Goal: Information Seeking & Learning: Find specific page/section

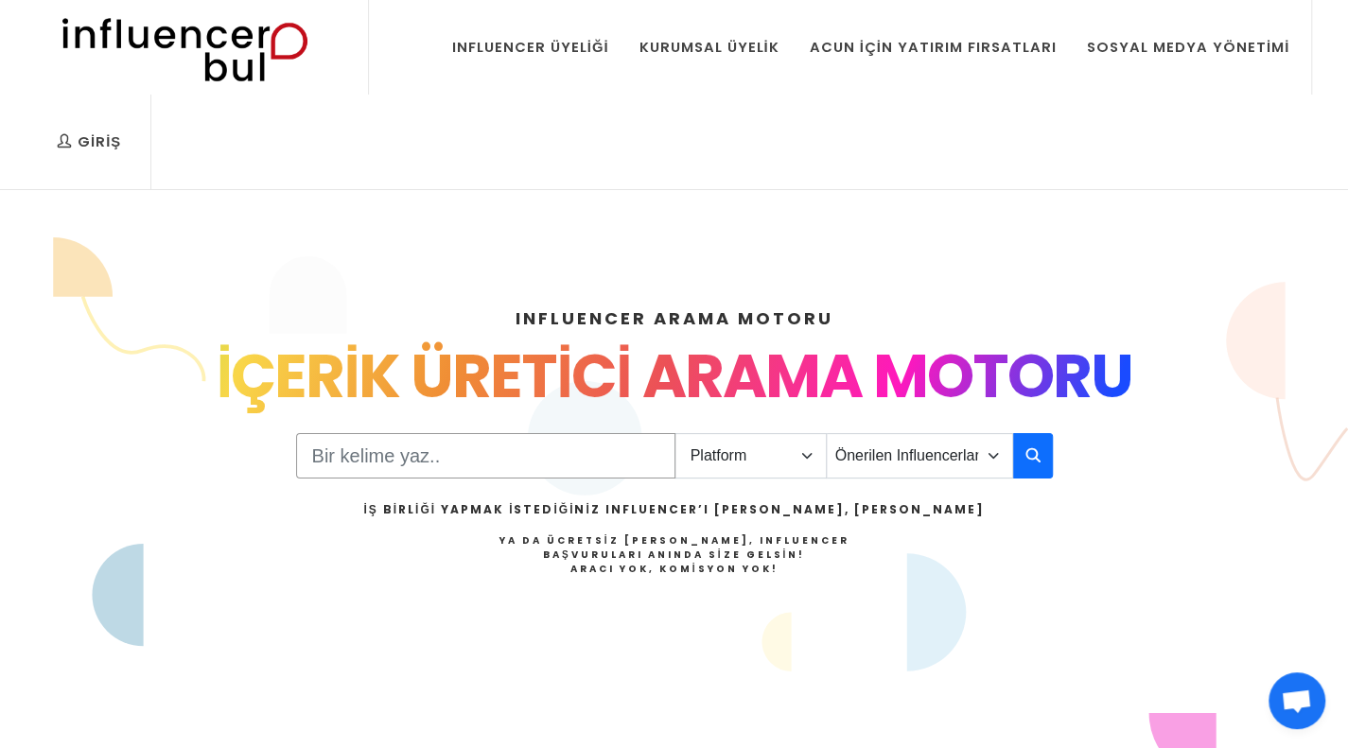
click at [612, 472] on input "Search" at bounding box center [485, 455] width 379 height 45
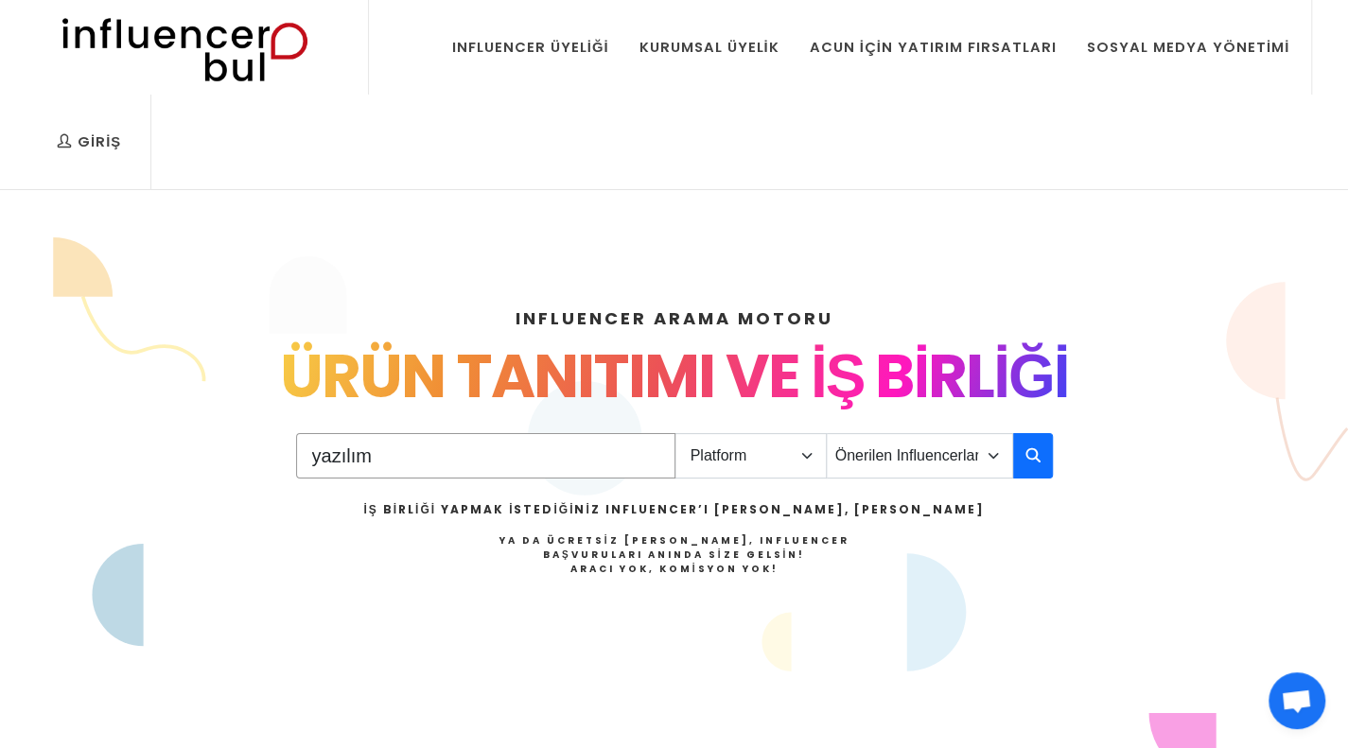
type input "yazılım"
click at [719, 457] on select "Platform Instagram Facebook Youtube Tiktok Twitter Twitch" at bounding box center [750, 455] width 152 height 45
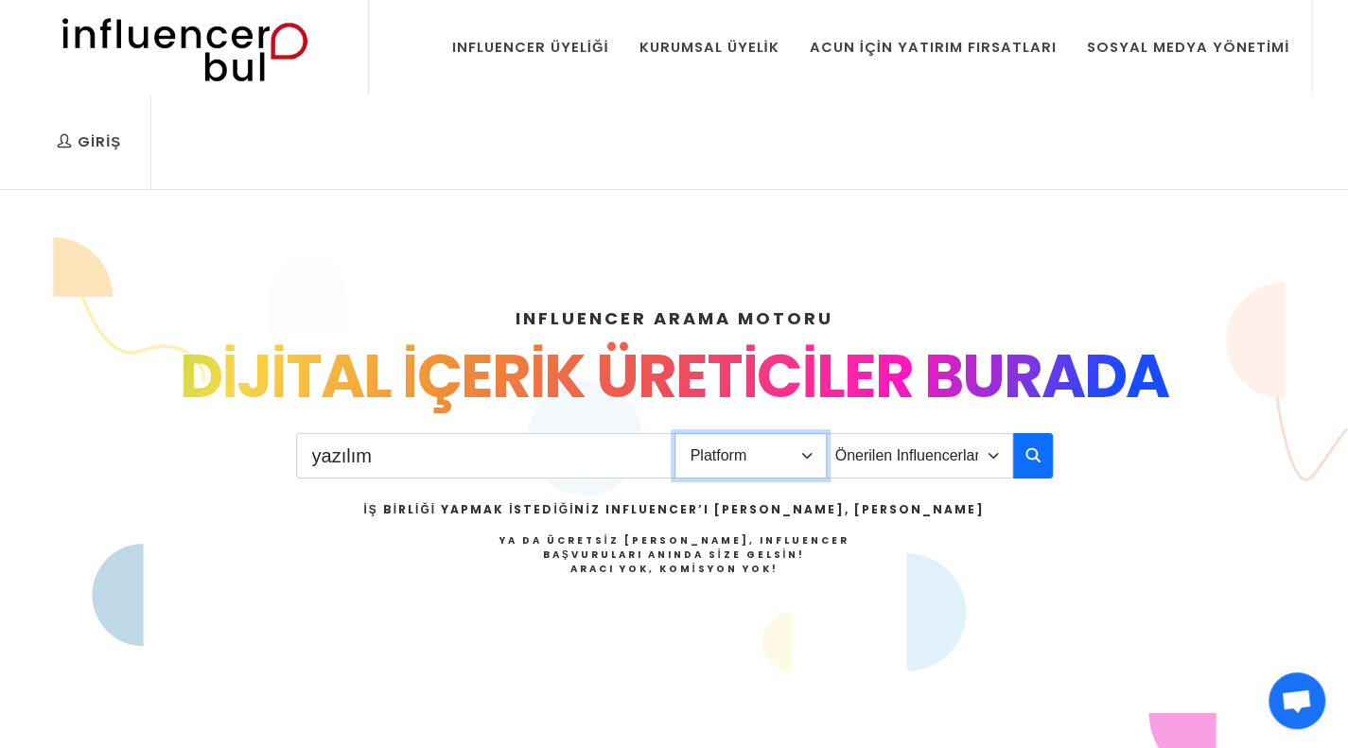
click at [674, 433] on select "Platform Instagram Facebook Youtube Tiktok Twitter Twitch" at bounding box center [750, 455] width 152 height 45
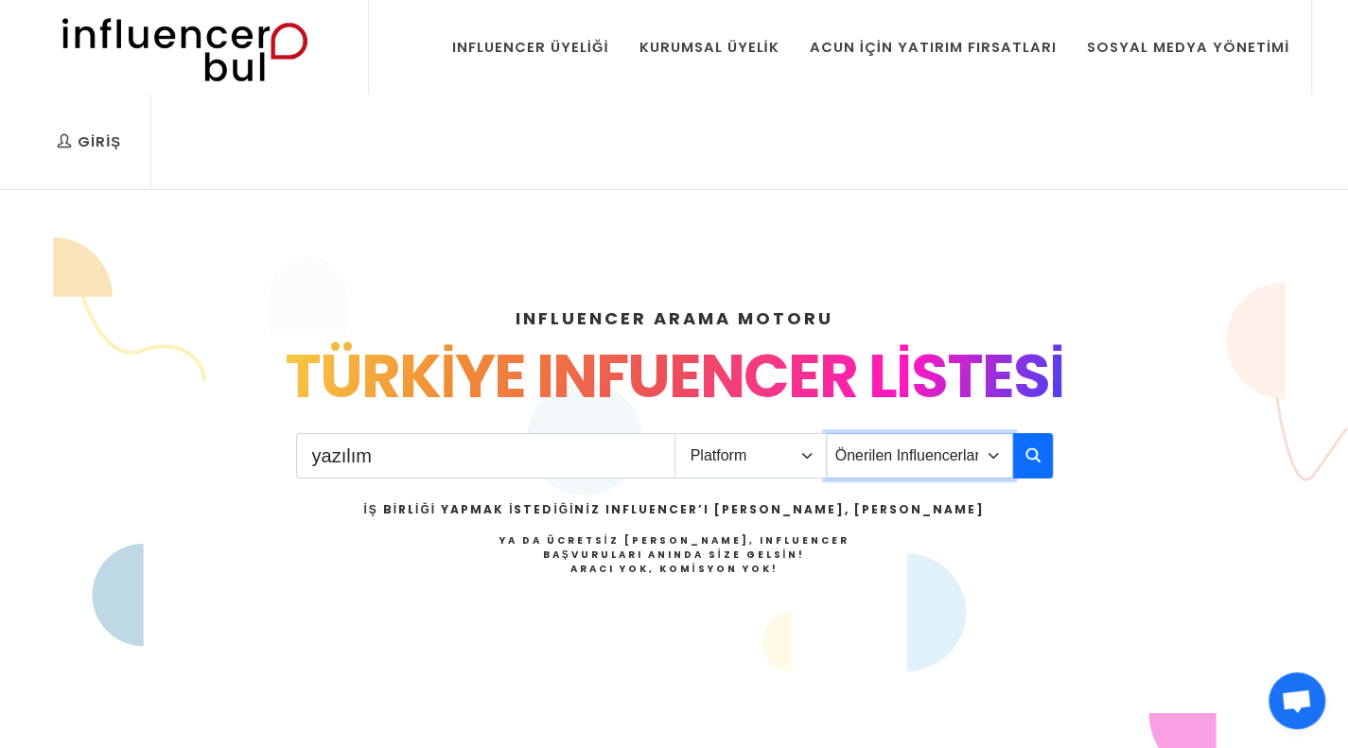
click at [896, 444] on select "Önerilen Influencerlar Aile & [PERSON_NAME] & [PERSON_NAME] [PERSON_NAME] & Giy…" at bounding box center [919, 455] width 187 height 45
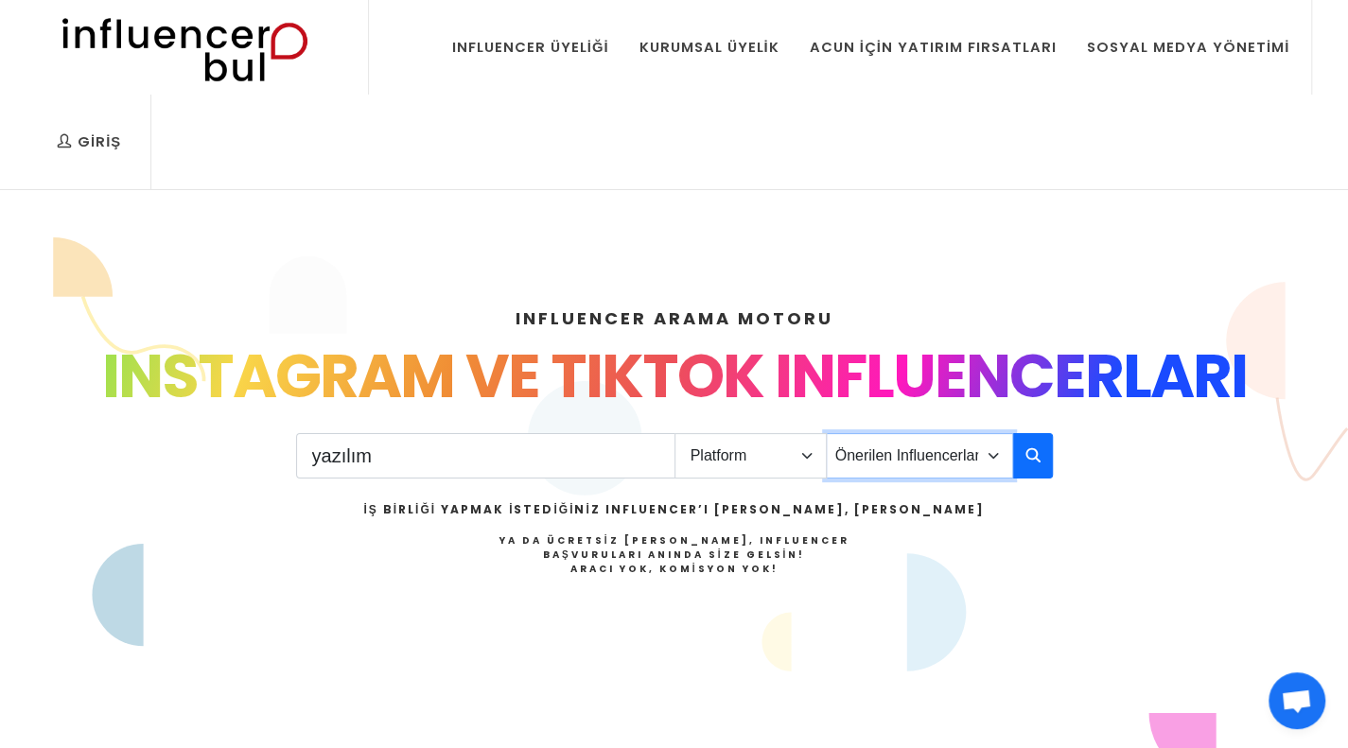
select select "6"
click at [826, 433] on select "Önerilen Influencerlar Aile & [PERSON_NAME] & [PERSON_NAME] [PERSON_NAME] & Giy…" at bounding box center [919, 455] width 187 height 45
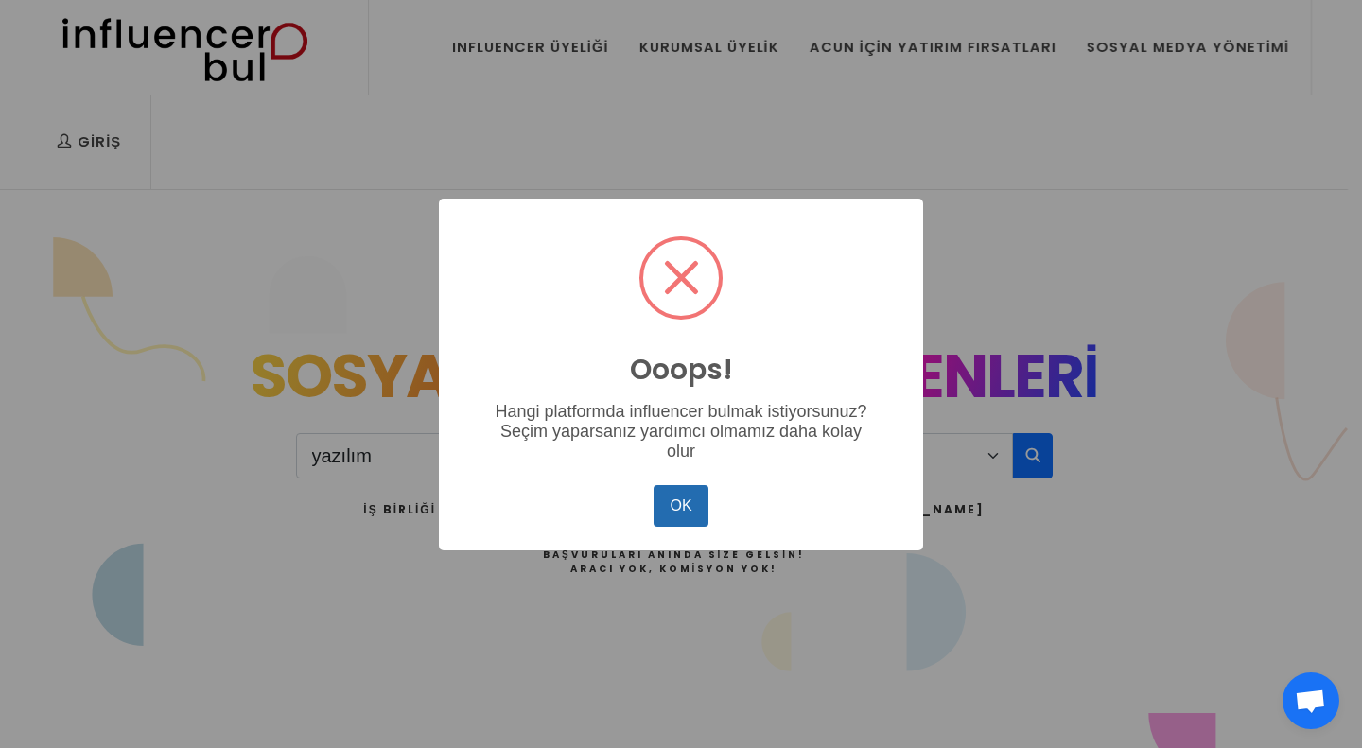
click at [671, 509] on button "OK" at bounding box center [681, 506] width 55 height 42
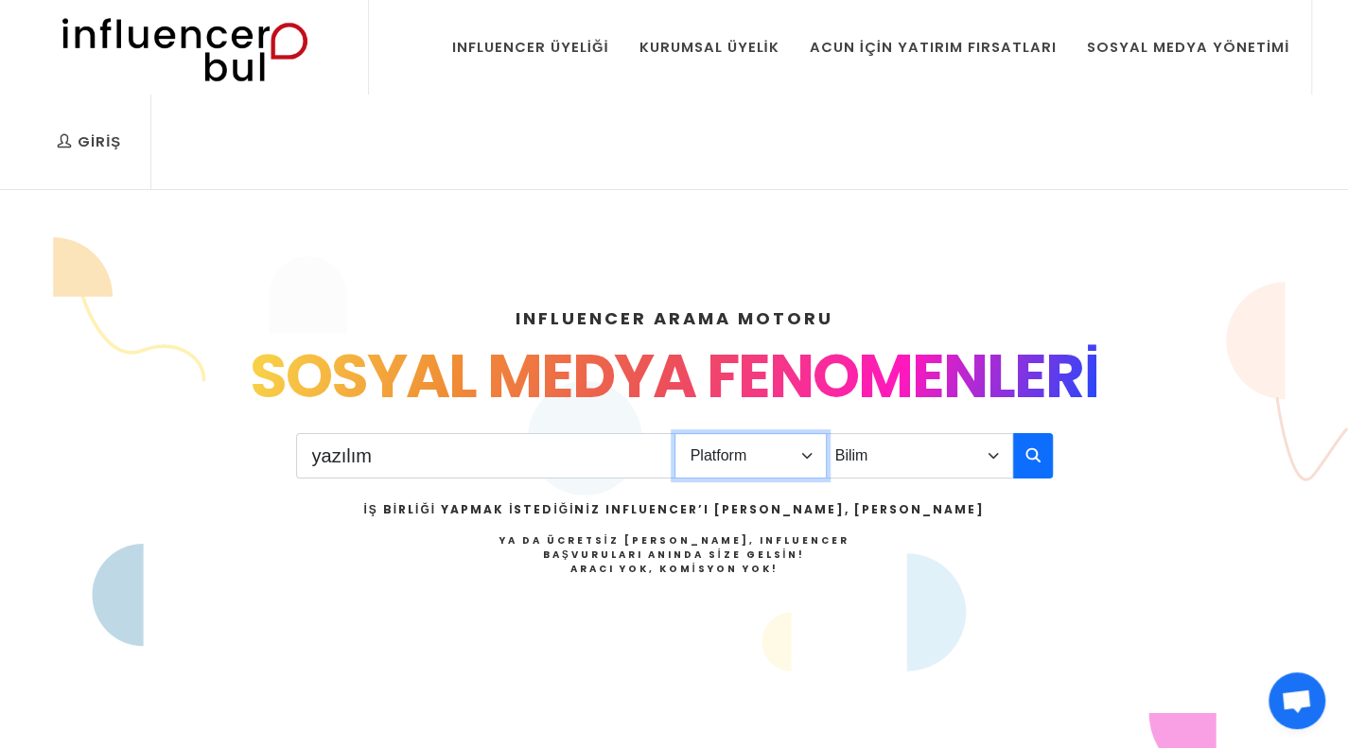
click at [793, 456] on select "Platform Instagram Facebook Youtube Tiktok Twitter Twitch" at bounding box center [750, 455] width 152 height 45
select select "1"
click at [674, 433] on select "Platform Instagram Facebook Youtube Tiktok Twitter Twitch" at bounding box center [750, 455] width 152 height 45
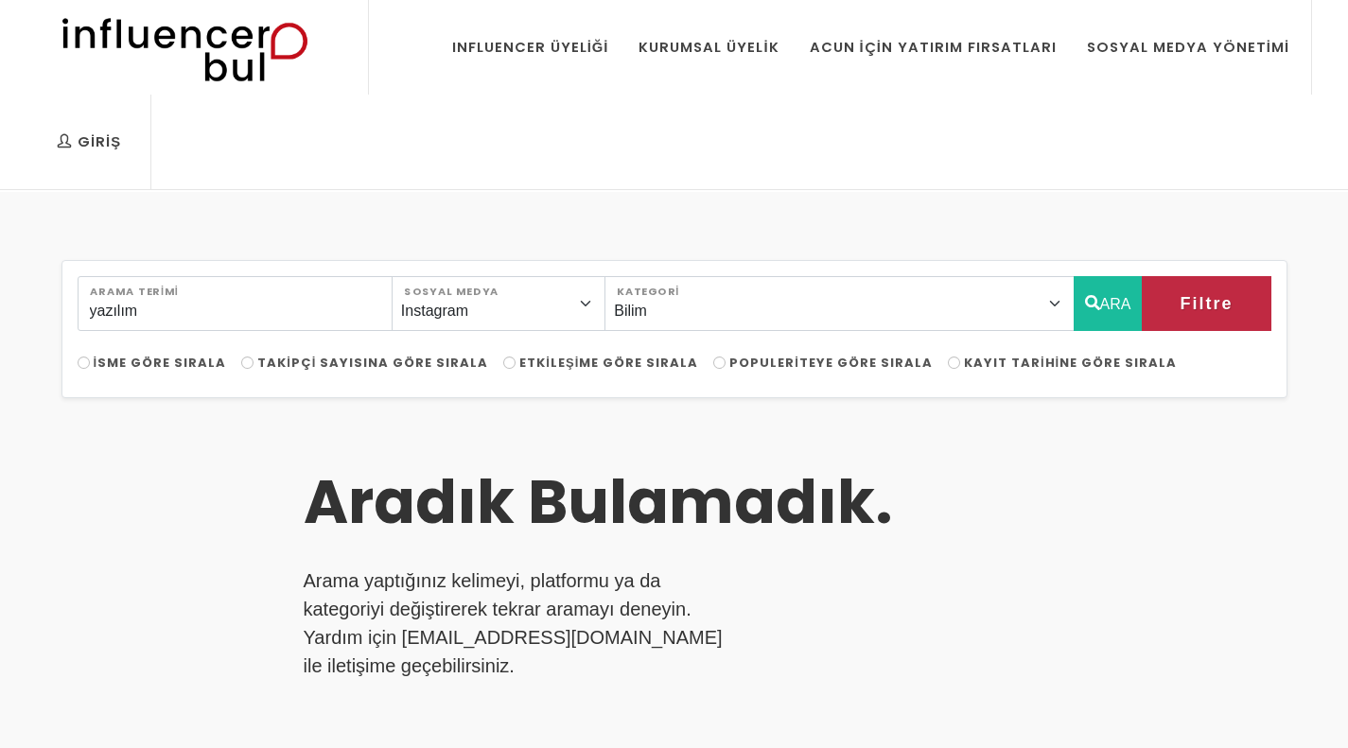
select select "6"
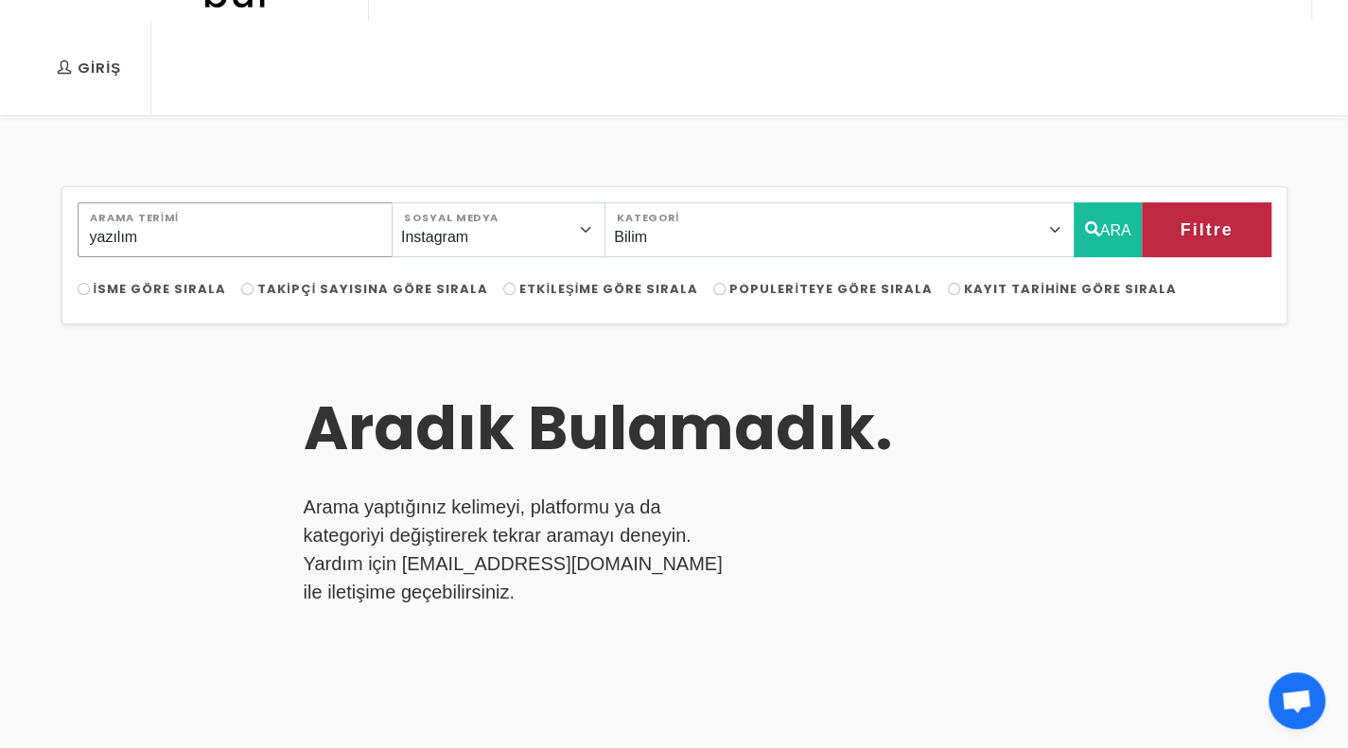
click at [321, 235] on input "yazılım" at bounding box center [235, 229] width 315 height 55
click at [202, 248] on input "içerik yöneticii" at bounding box center [235, 229] width 315 height 55
type input "içerik yöneticisi"
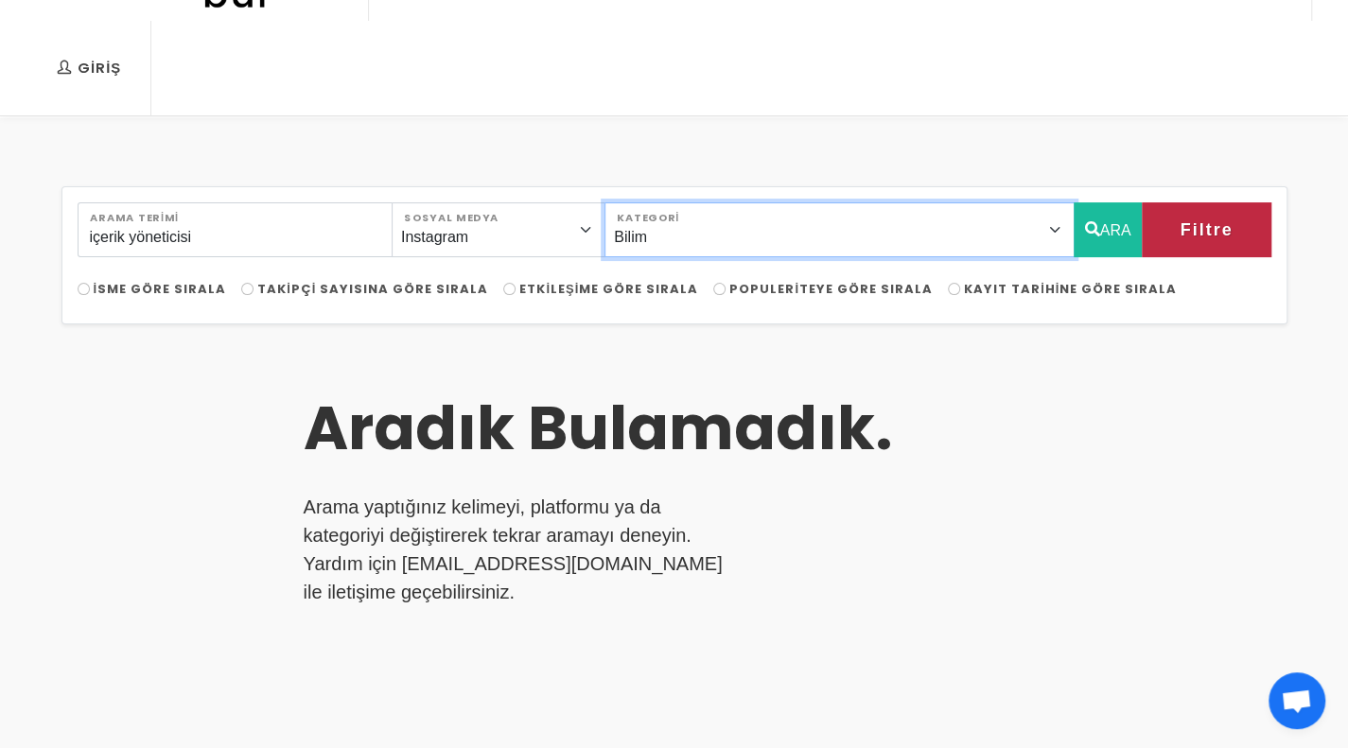
click at [829, 248] on select "Önerilen Influencerlar Aile & Çocuk & Ebeveyn Alışveriş & Giyim & Aksesuar Arab…" at bounding box center [838, 229] width 469 height 55
click at [655, 202] on select "Önerilen Influencerlar Aile & Çocuk & Ebeveyn Alışveriş & Giyim & Aksesuar Arab…" at bounding box center [838, 229] width 469 height 55
click at [749, 226] on select "Önerilen Influencerlar Aile & Çocuk & Ebeveyn Alışveriş & Giyim & Aksesuar Arab…" at bounding box center [838, 229] width 469 height 55
select select "42"
click at [655, 202] on select "Önerilen Influencerlar Aile & Çocuk & Ebeveyn Alışveriş & Giyim & Aksesuar Arab…" at bounding box center [838, 229] width 469 height 55
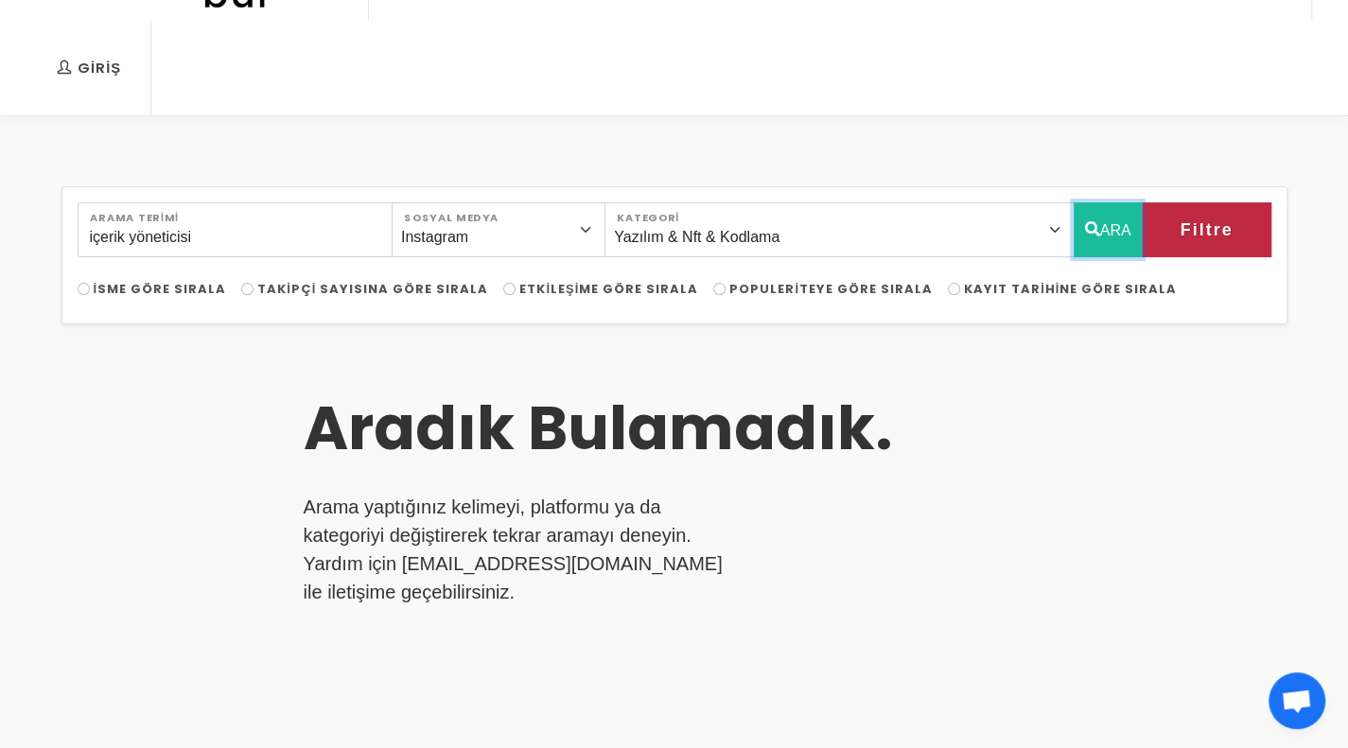
click at [1105, 231] on button "ARA" at bounding box center [1107, 229] width 69 height 55
click at [1085, 234] on icon "button" at bounding box center [1092, 229] width 15 height 23
click at [1099, 221] on button "ARA" at bounding box center [1107, 229] width 69 height 55
click at [329, 229] on input "içerik yöneticisi" at bounding box center [235, 229] width 315 height 55
type input "i"
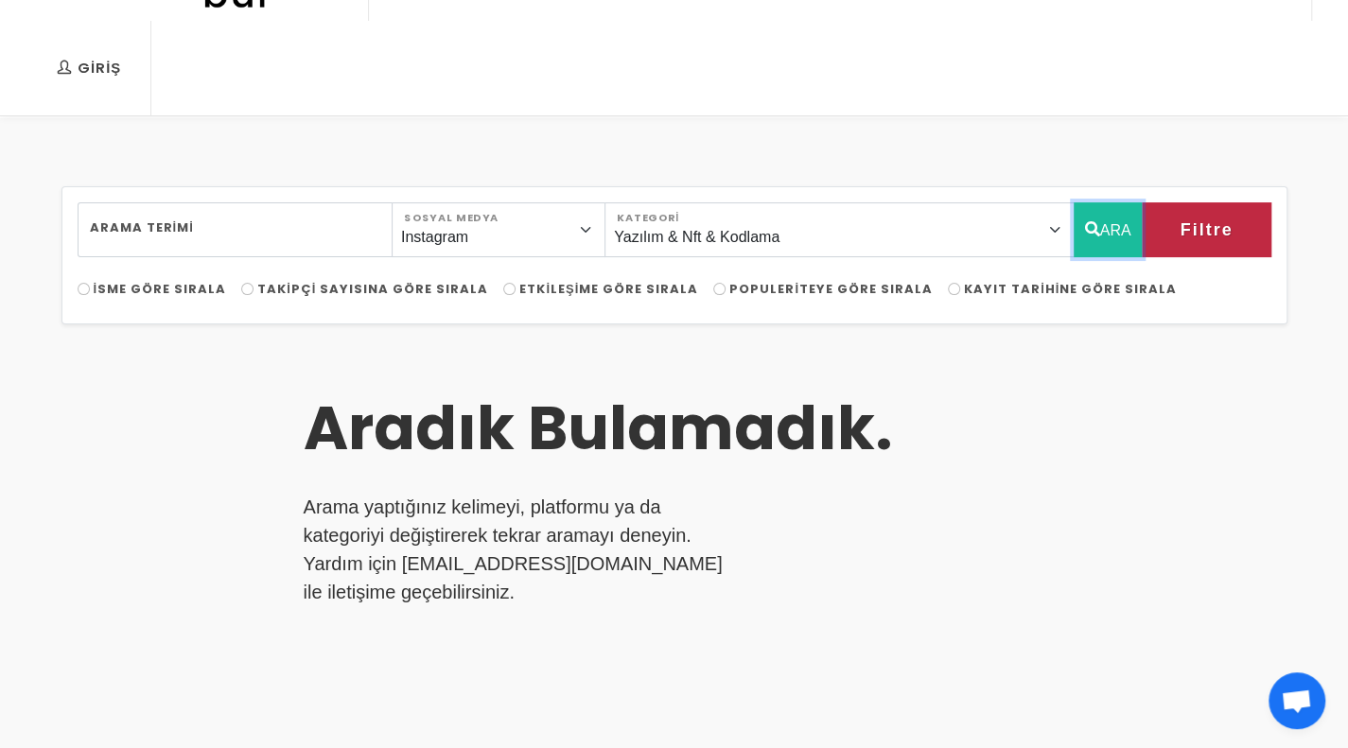
click at [1123, 216] on button "ARA" at bounding box center [1107, 229] width 69 height 55
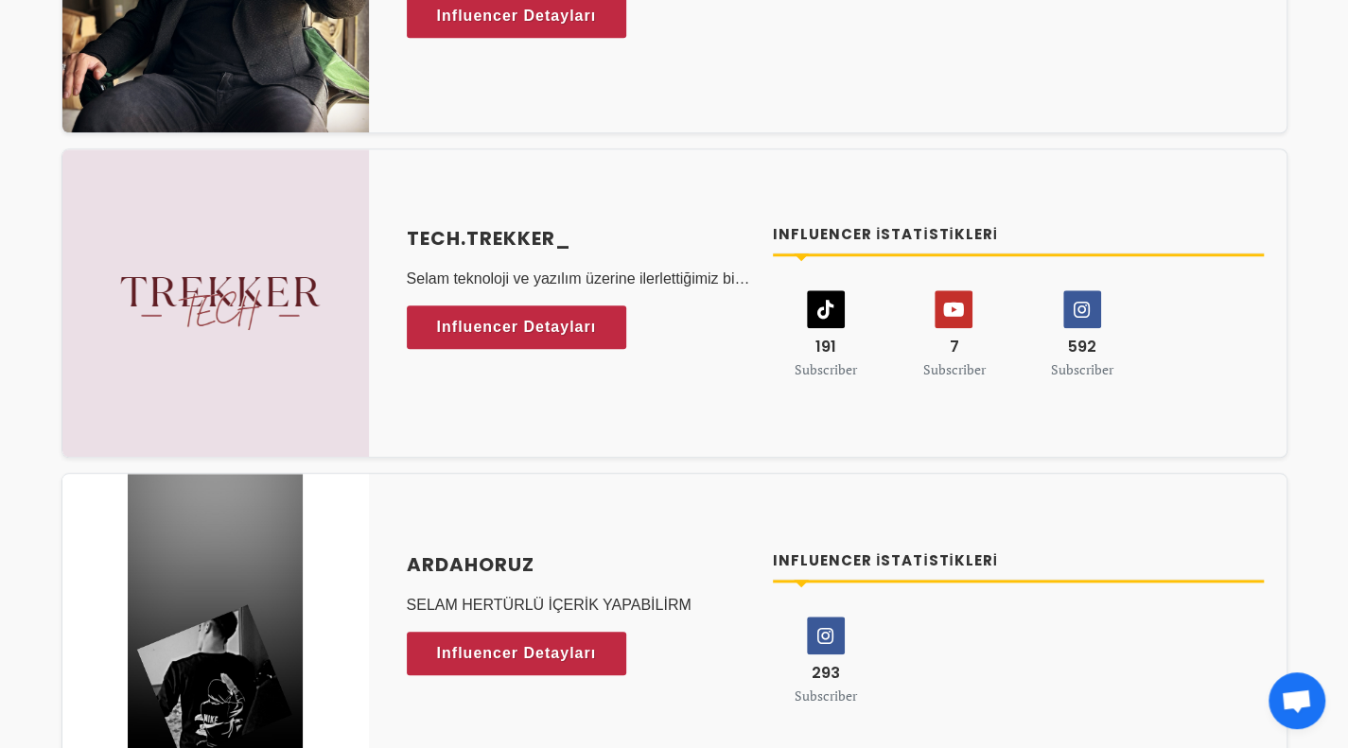
scroll to position [738, 0]
